Goal: Task Accomplishment & Management: Use online tool/utility

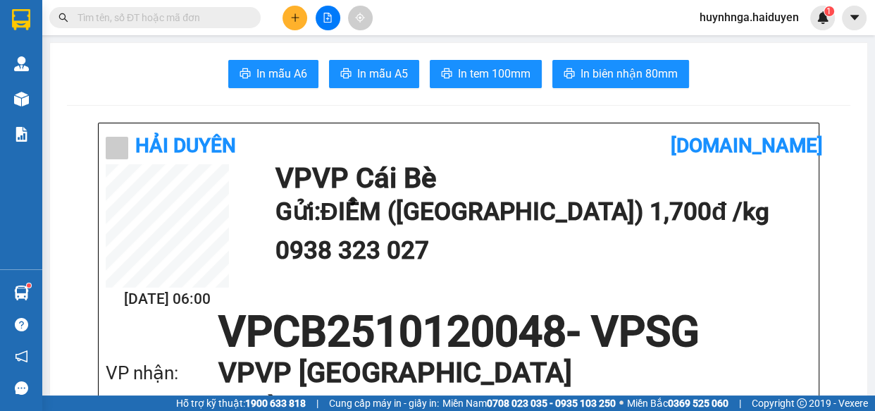
click at [208, 11] on input "text" at bounding box center [160, 17] width 166 height 15
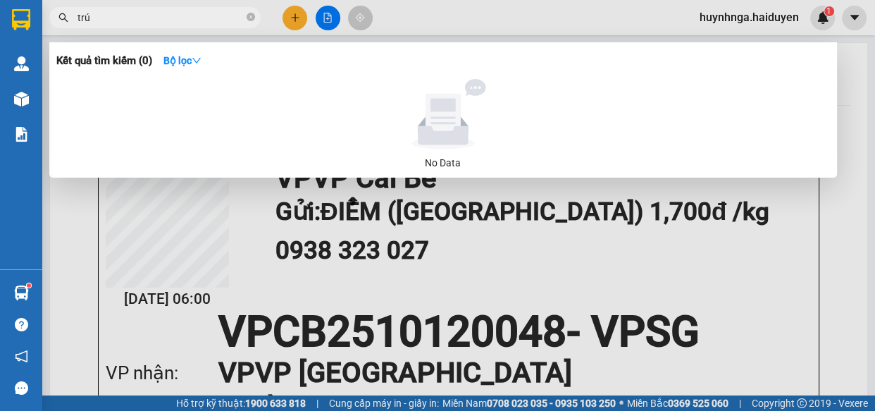
type input "trúc"
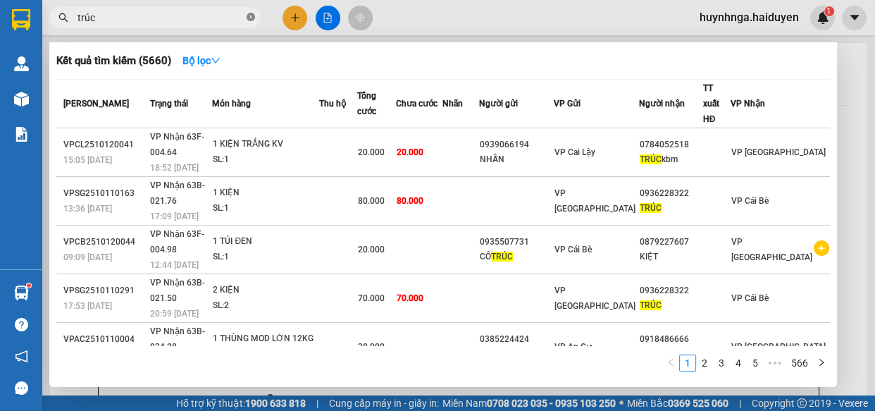
click at [249, 19] on icon "close-circle" at bounding box center [251, 17] width 8 height 8
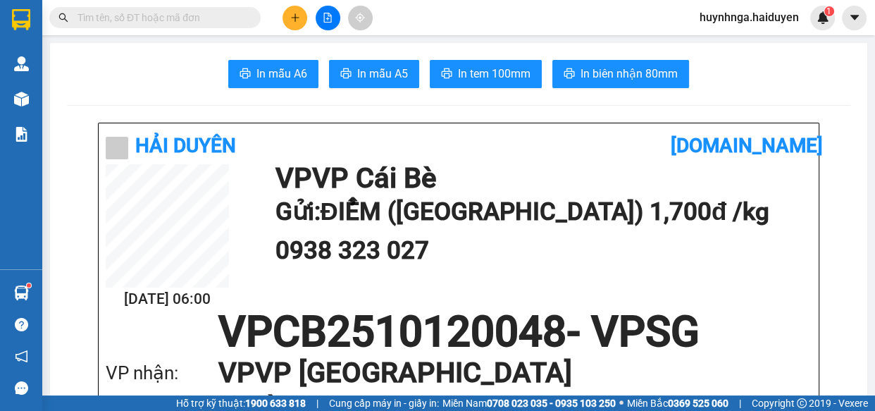
click at [238, 19] on input "text" at bounding box center [160, 17] width 166 height 15
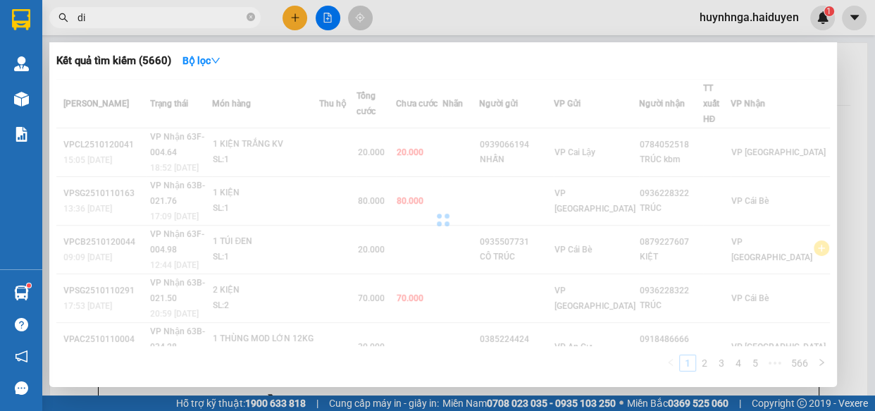
type input "d"
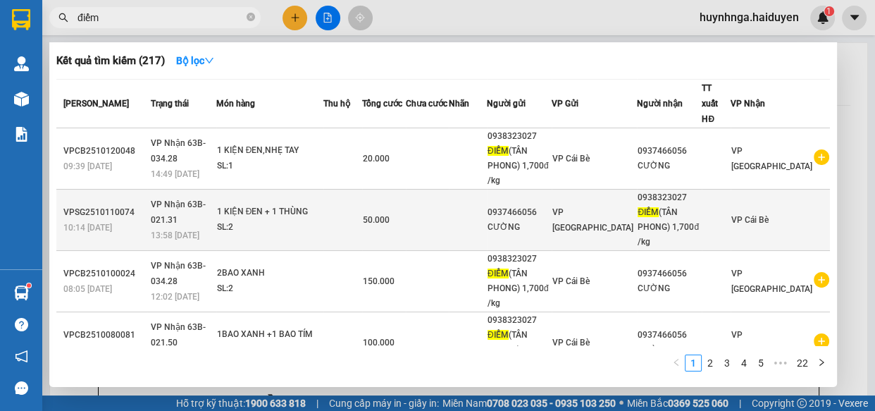
type input "điểm"
click at [487, 215] on td at bounding box center [468, 219] width 38 height 61
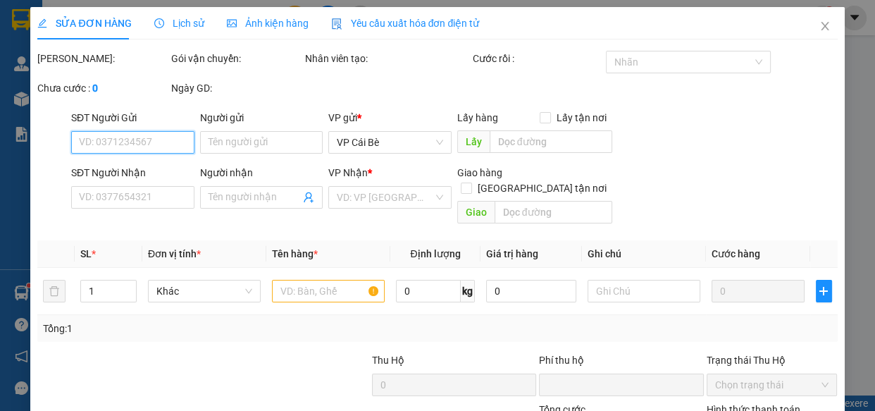
type input "0937466056"
type input "CƯỜNG"
type input "0938323027"
type input "ĐIỂM ([GEOGRAPHIC_DATA]) 1,700đ /kg"
type input "0"
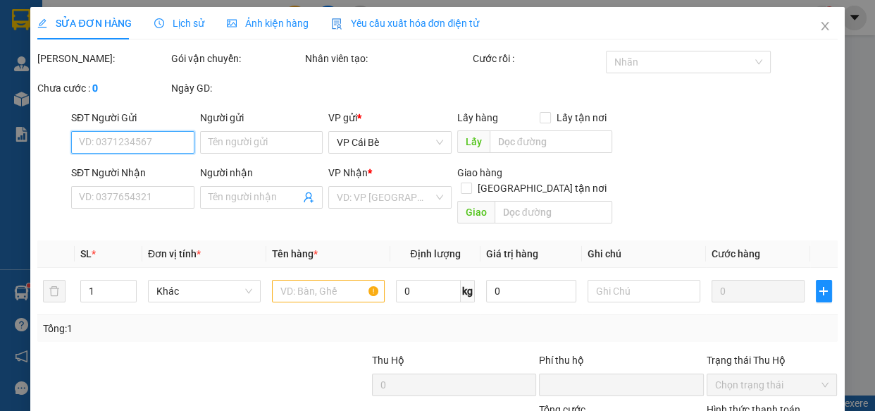
type input "50.000"
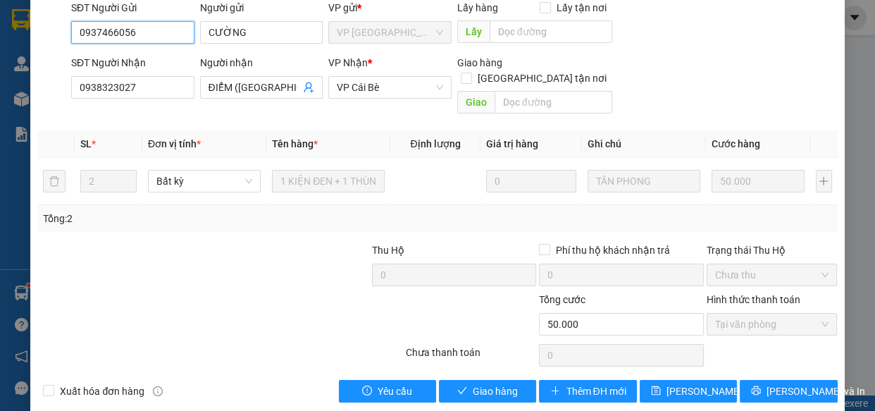
scroll to position [128, 0]
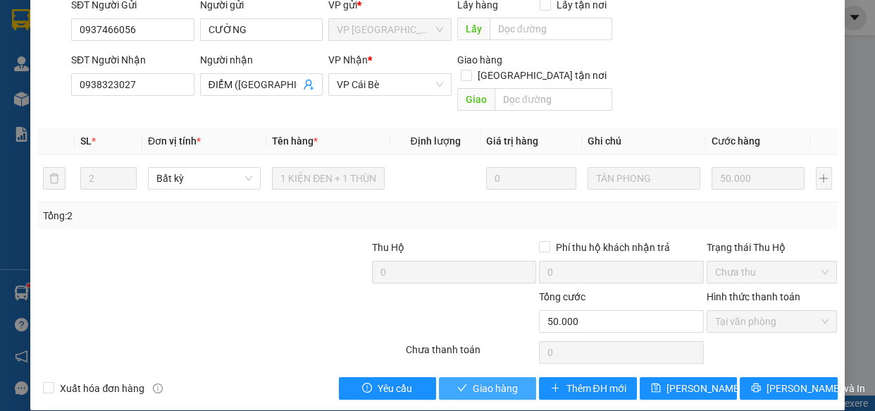
click at [499, 380] on span "Giao hàng" at bounding box center [495, 387] width 45 height 15
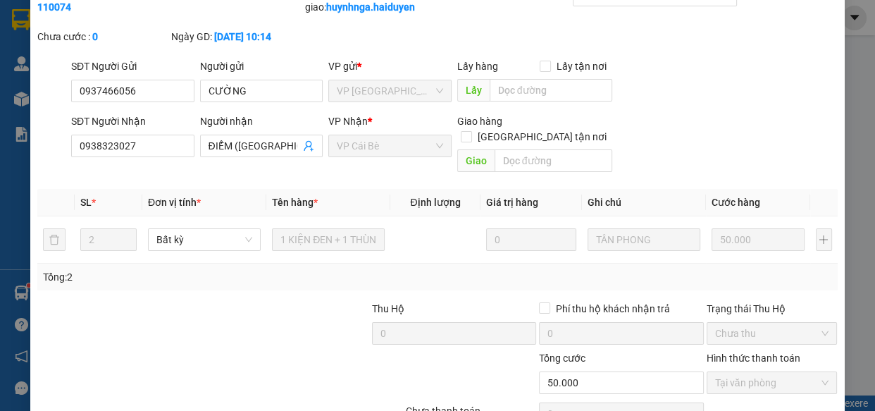
scroll to position [0, 0]
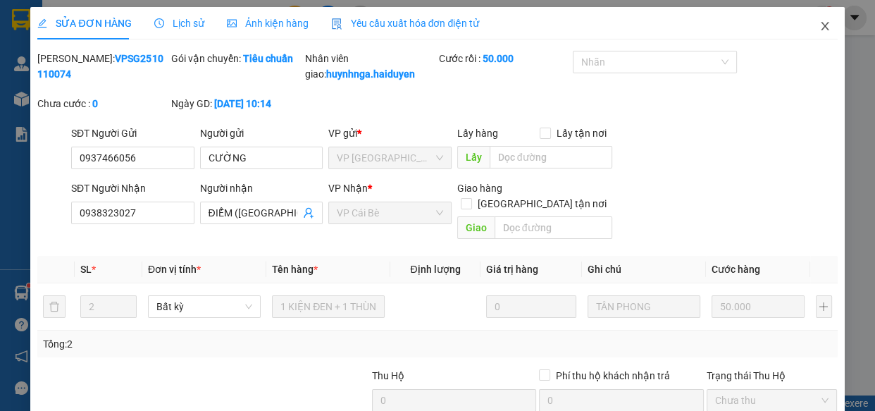
drag, startPoint x: 816, startPoint y: 23, endPoint x: 811, endPoint y: 30, distance: 8.2
click at [819, 23] on icon "close" at bounding box center [824, 25] width 11 height 11
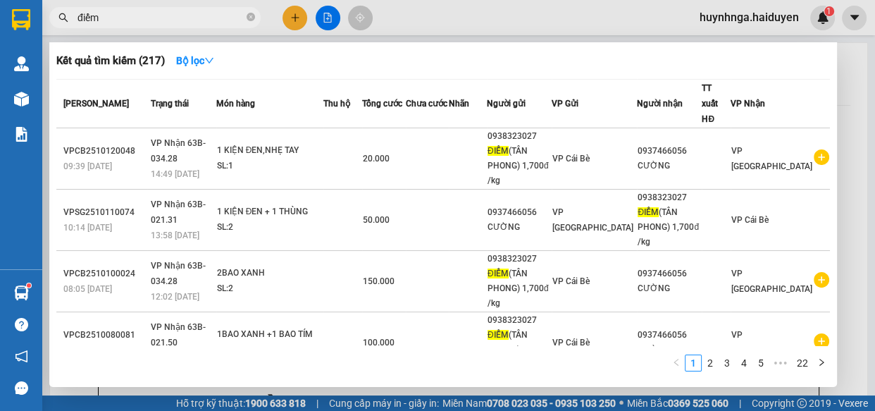
click at [206, 13] on input "điểm" at bounding box center [160, 17] width 166 height 15
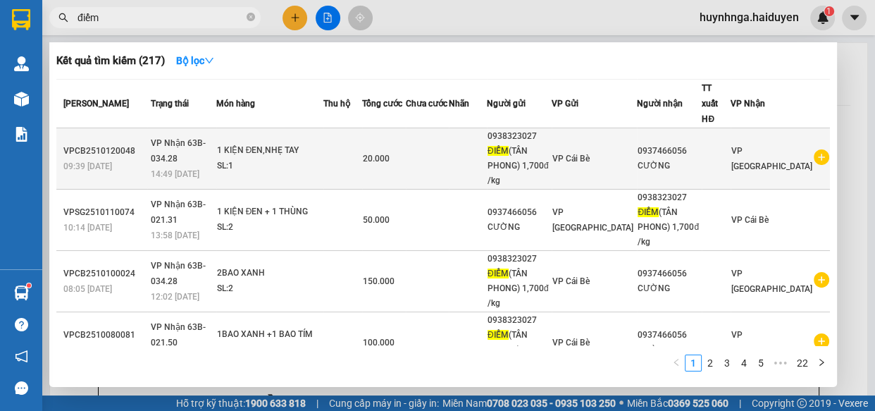
click at [449, 154] on td at bounding box center [427, 158] width 43 height 61
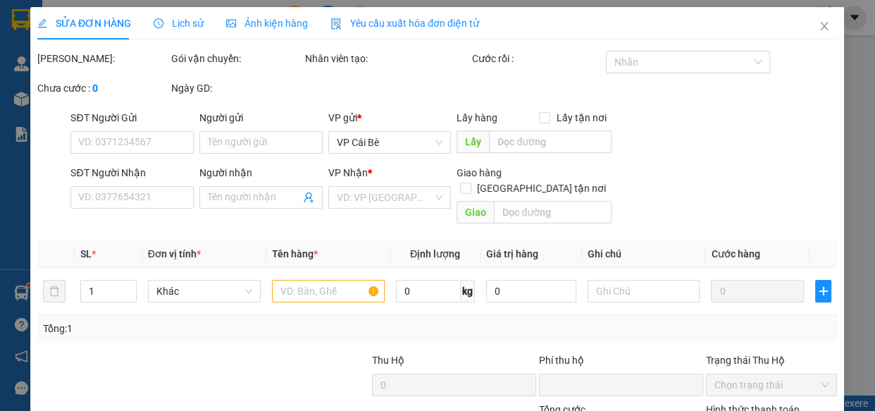
type input "0938323027"
type input "ĐIỂM ([GEOGRAPHIC_DATA]) 1,700đ /kg"
type input "0937466056"
type input "CƯỜNG"
type input "0"
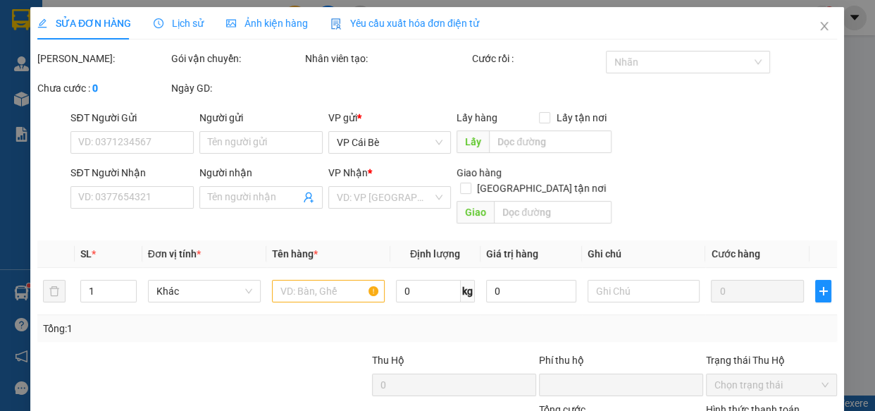
type input "20.000"
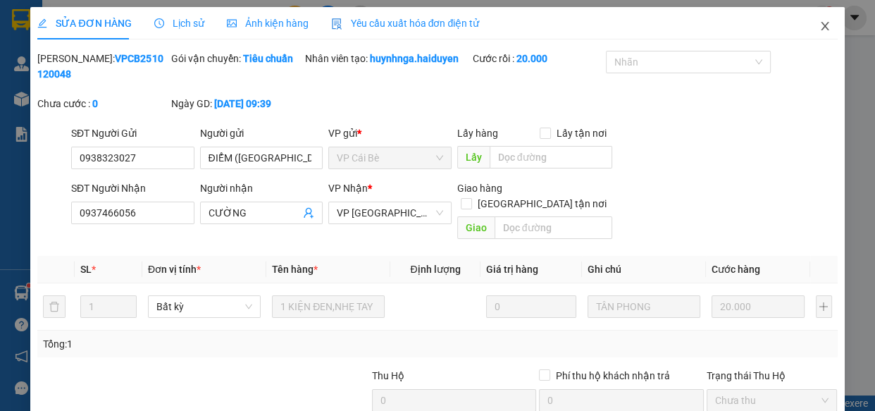
click at [819, 24] on icon "close" at bounding box center [824, 25] width 11 height 11
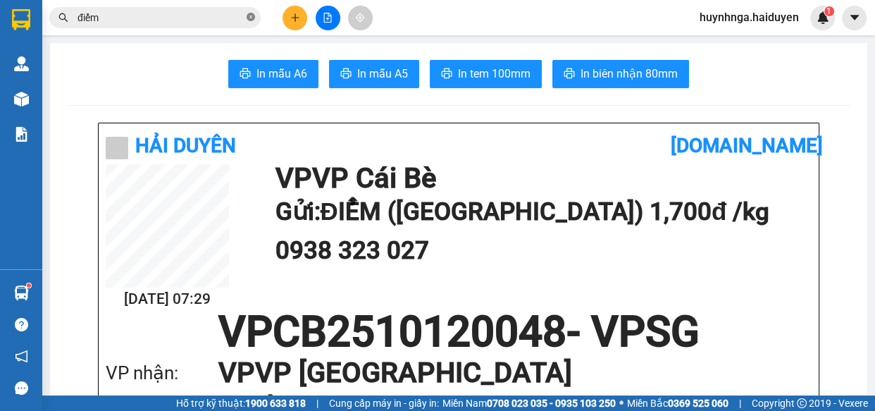
click at [254, 15] on icon "close-circle" at bounding box center [251, 17] width 8 height 8
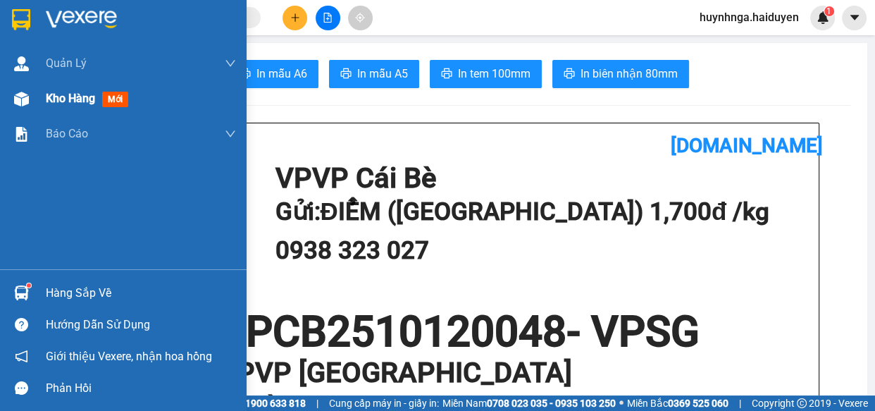
click at [49, 92] on span "Kho hàng" at bounding box center [70, 98] width 49 height 13
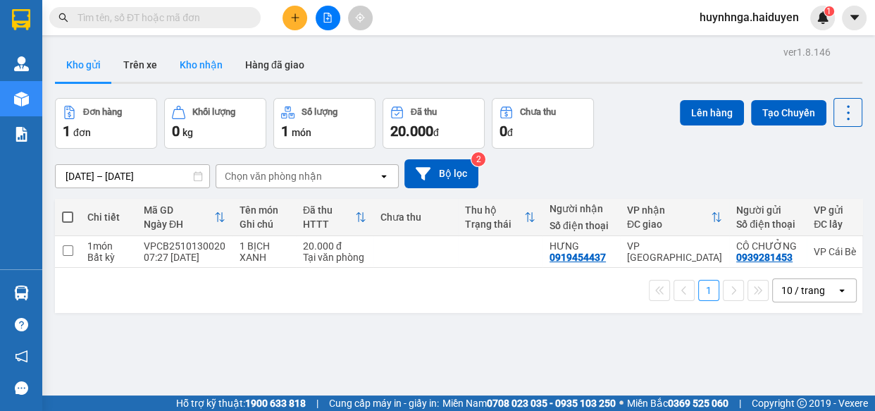
click at [218, 60] on button "Kho nhận" at bounding box center [201, 65] width 66 height 34
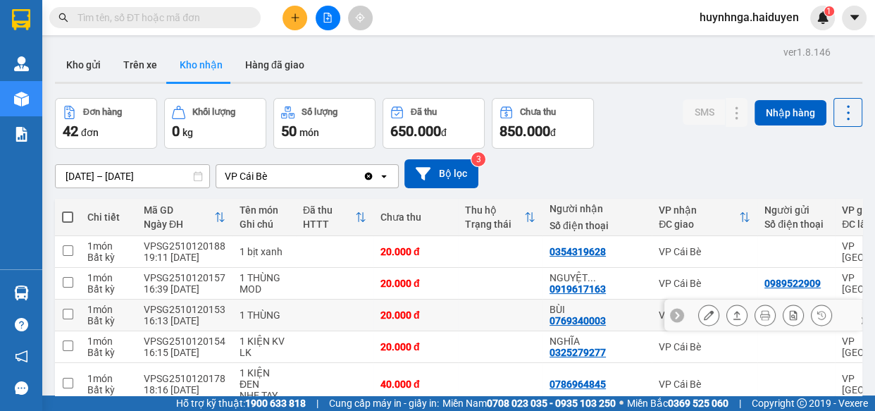
scroll to position [242, 0]
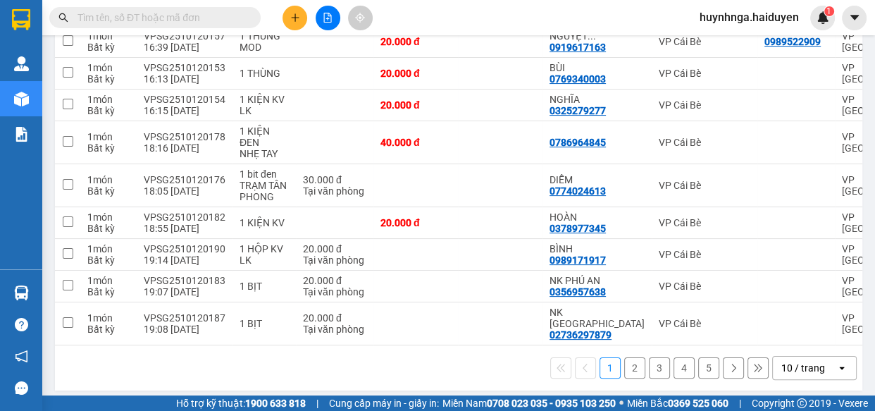
click at [624, 361] on button "2" at bounding box center [634, 367] width 21 height 21
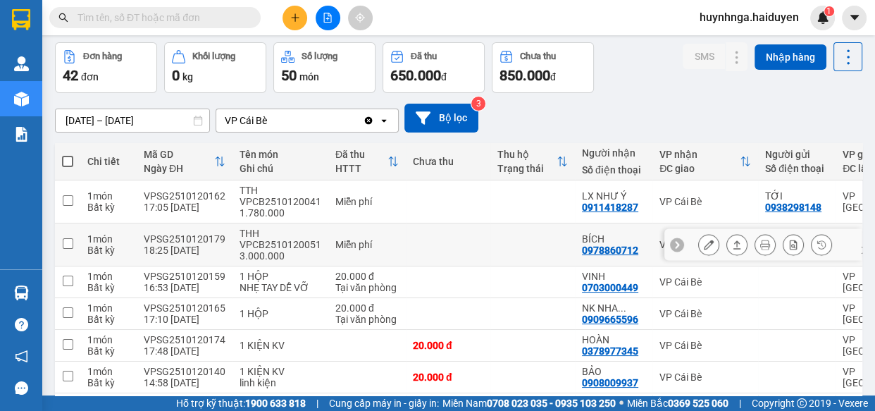
scroll to position [254, 0]
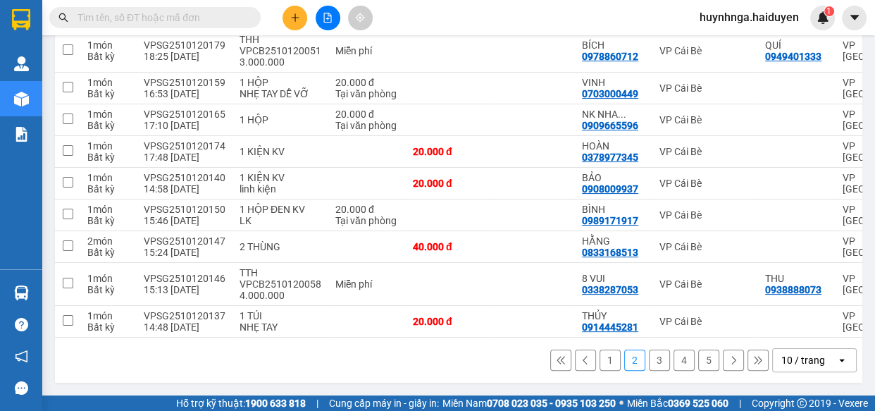
click at [649, 363] on button "3" at bounding box center [659, 359] width 21 height 21
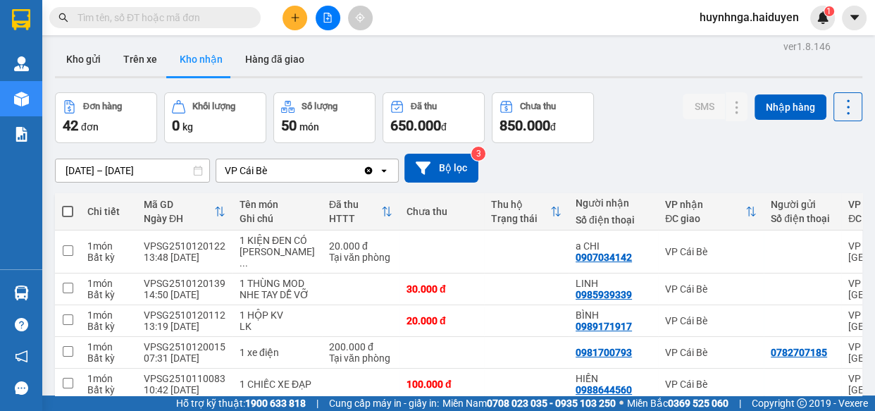
scroll to position [0, 0]
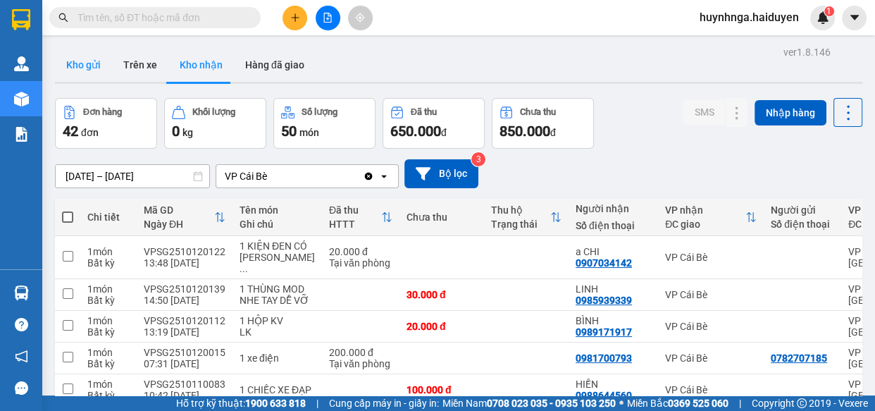
click at [82, 67] on button "Kho gửi" at bounding box center [83, 65] width 57 height 34
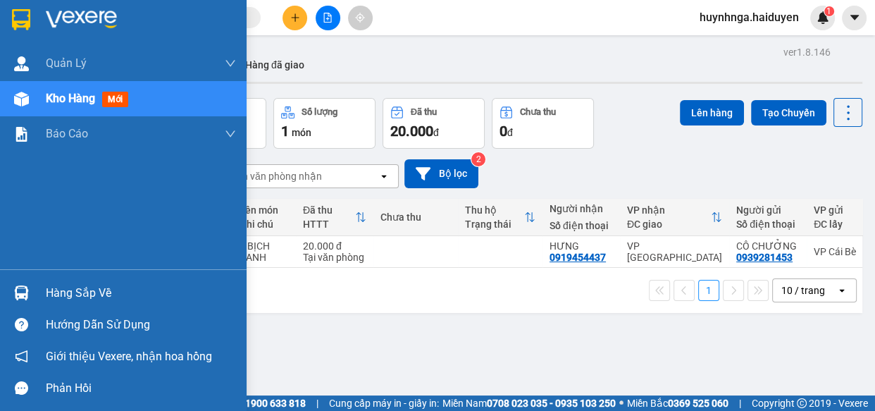
click at [85, 291] on div "Hàng sắp về" at bounding box center [141, 292] width 190 height 21
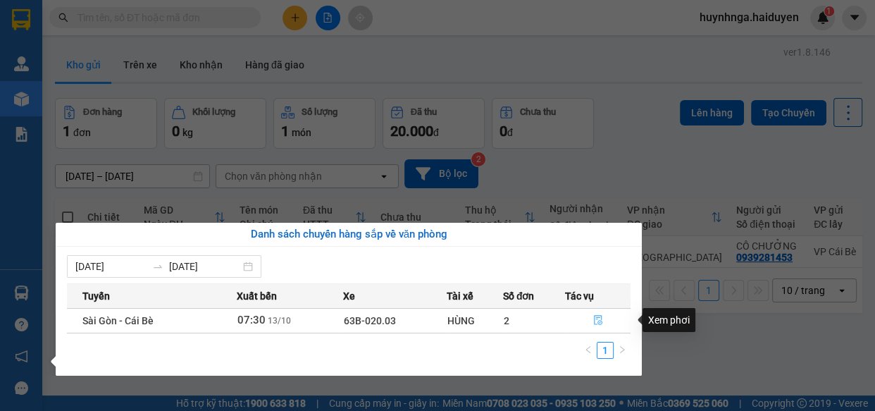
click at [599, 321] on icon "file-done" at bounding box center [598, 320] width 10 height 10
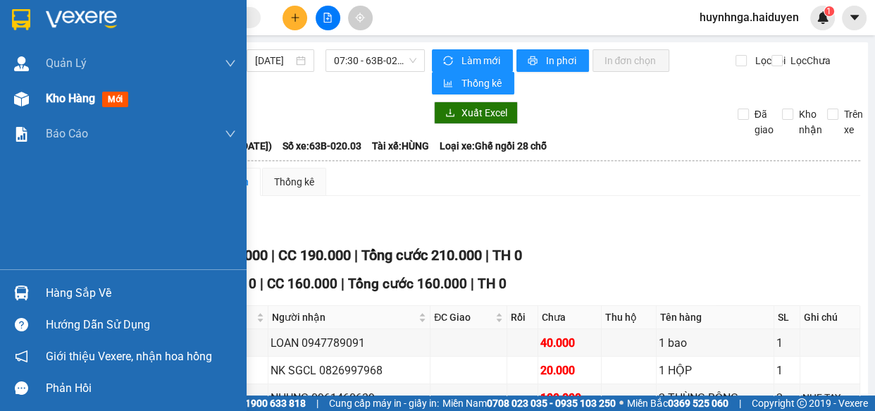
click at [63, 92] on span "Kho hàng" at bounding box center [70, 98] width 49 height 13
